Goal: Navigation & Orientation: Find specific page/section

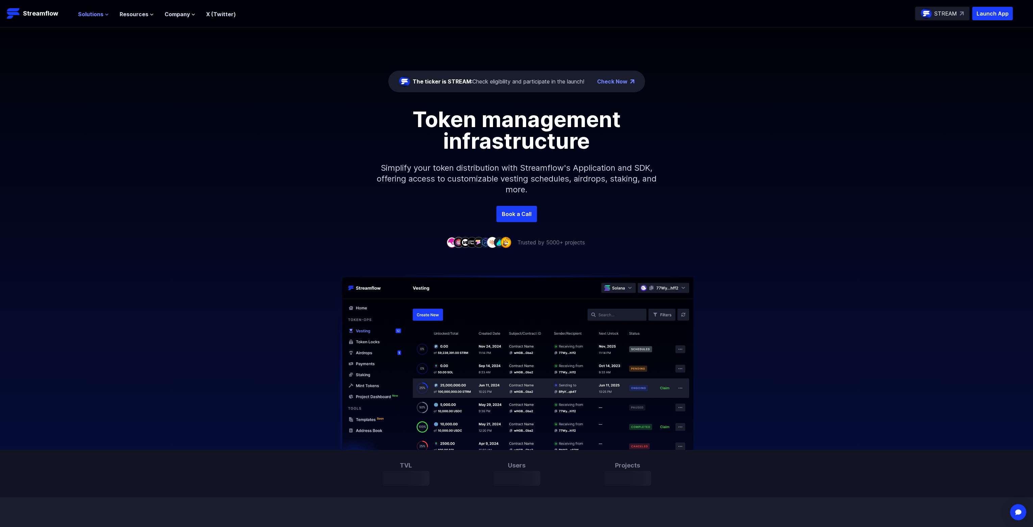
click at [105, 13] on icon at bounding box center [107, 15] width 4 height 4
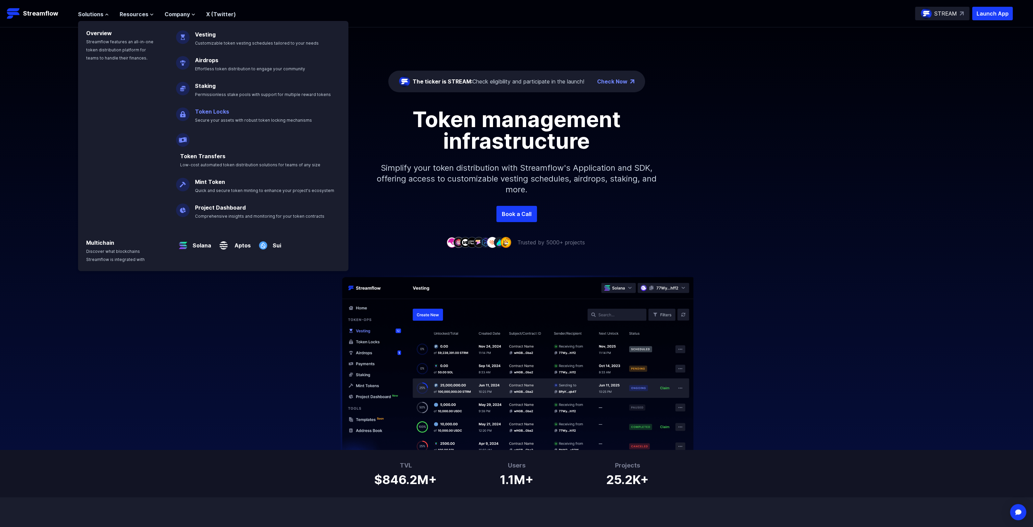
click at [259, 114] on p "Token Locks Secure your assets with robust token locking mechanisms" at bounding box center [258, 113] width 135 height 22
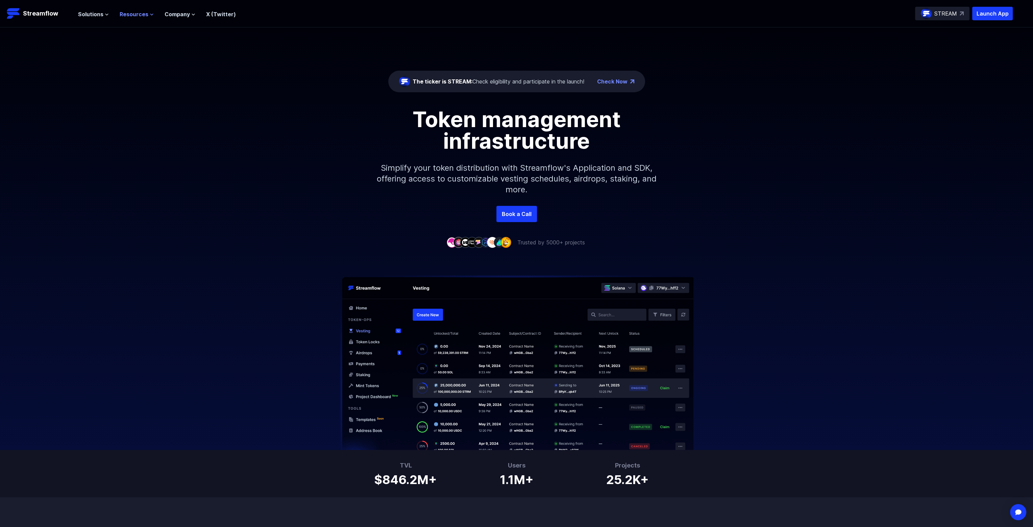
click at [151, 16] on icon at bounding box center [152, 15] width 4 height 4
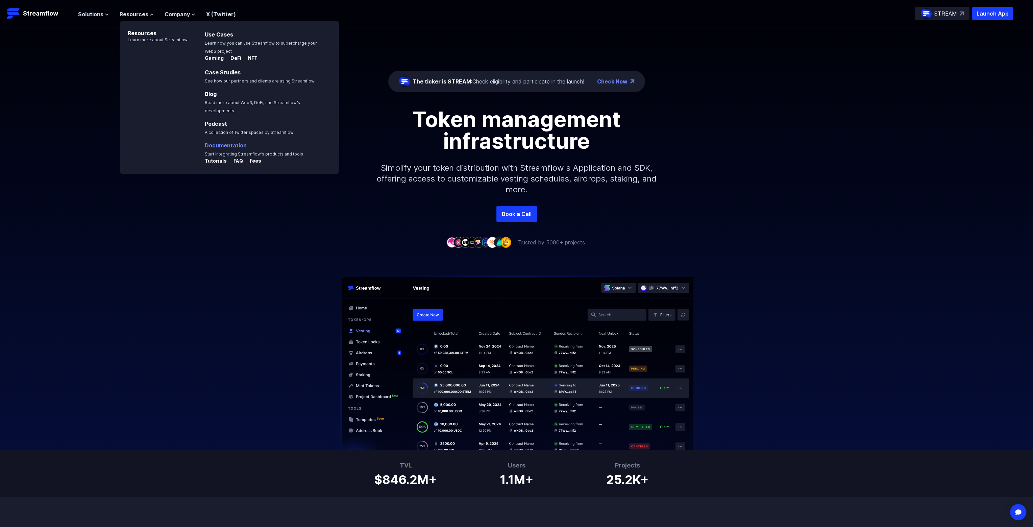
click at [219, 142] on link "Documentation" at bounding box center [226, 145] width 42 height 7
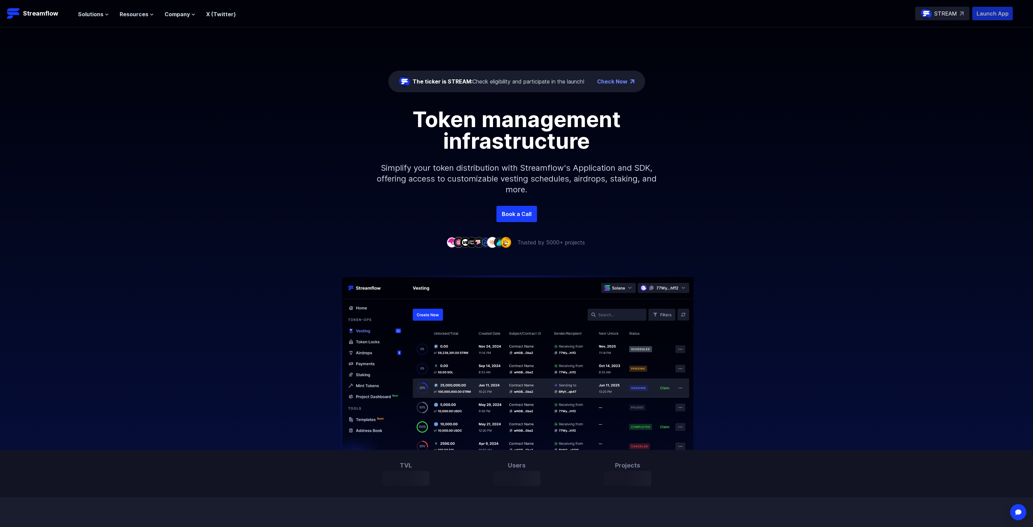
click at [997, 16] on p "Launch App" at bounding box center [992, 14] width 41 height 14
